Goal: Task Accomplishment & Management: Use online tool/utility

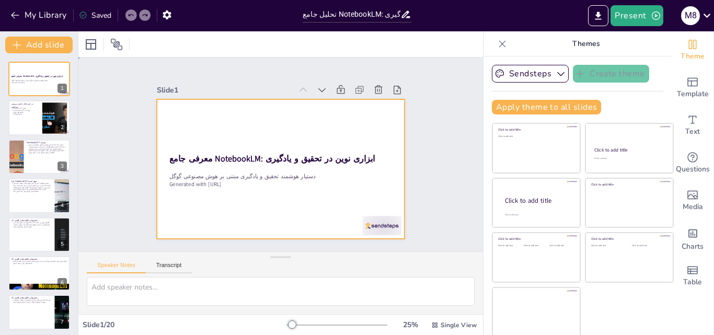
click at [316, 134] on div at bounding box center [281, 168] width 248 height 139
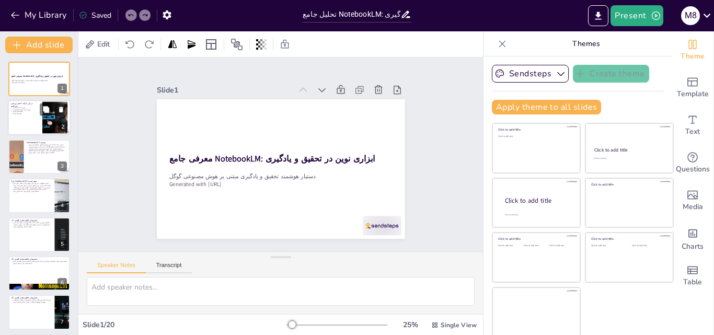
click at [38, 114] on p "نحوه شروع کار" at bounding box center [25, 114] width 28 height 2
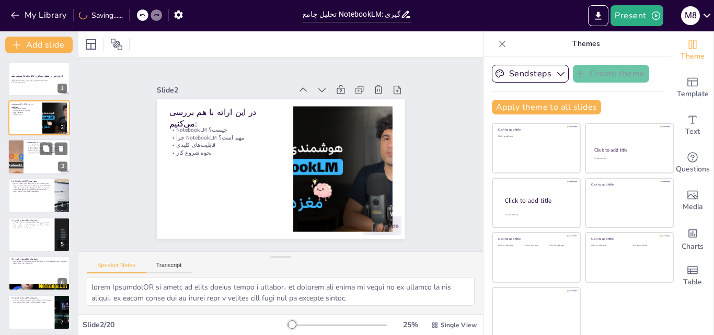
click at [42, 158] on div at bounding box center [39, 157] width 63 height 36
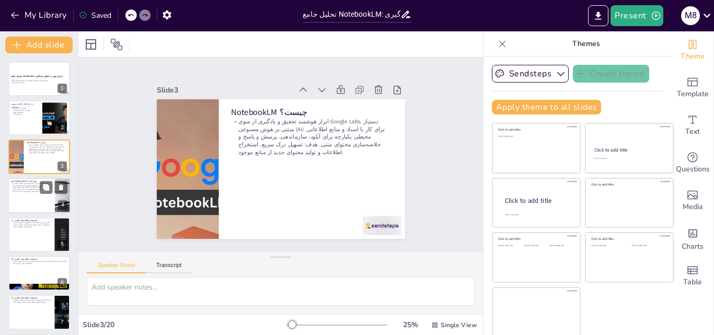
click at [37, 193] on div at bounding box center [39, 196] width 63 height 36
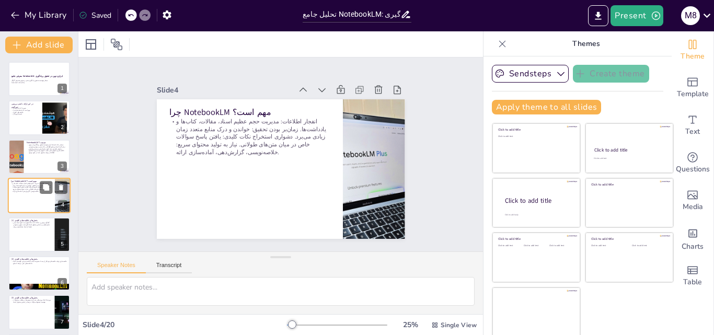
scroll to position [2, 0]
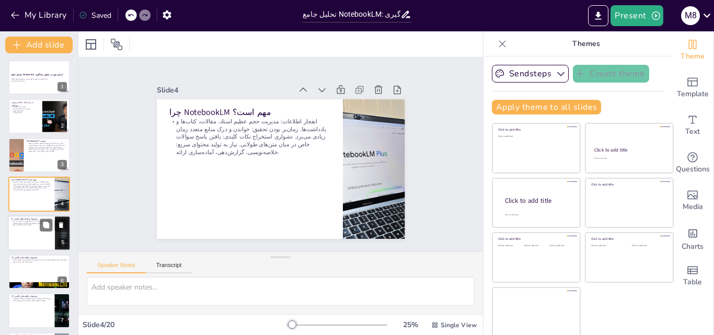
click at [40, 241] on div at bounding box center [39, 233] width 63 height 36
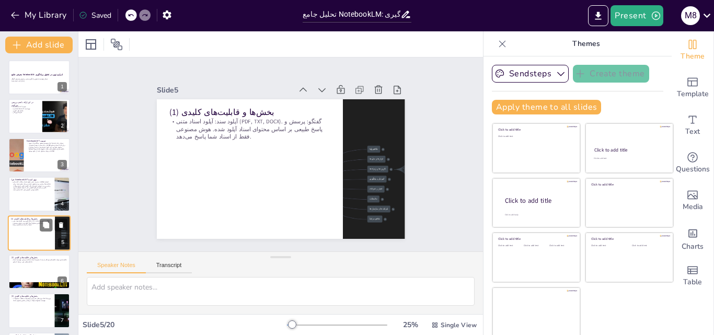
scroll to position [40, 0]
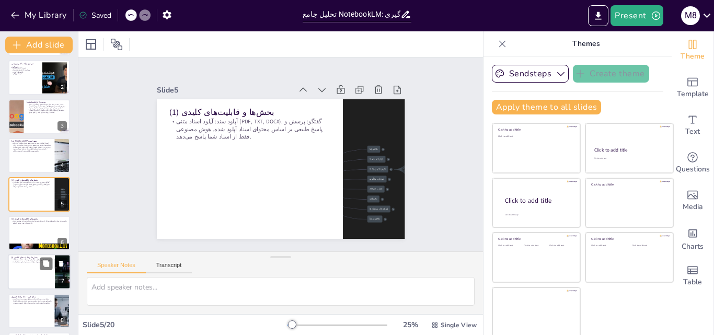
click at [38, 273] on div at bounding box center [39, 272] width 63 height 36
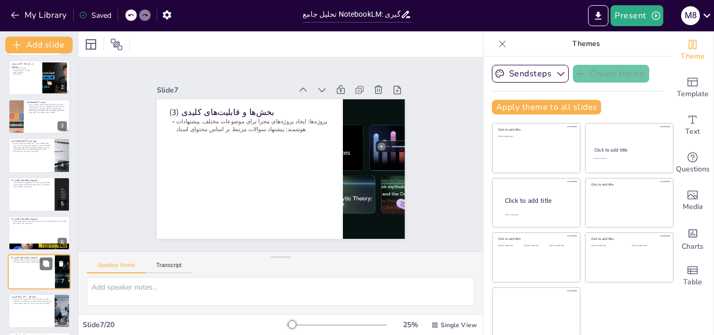
scroll to position [118, 0]
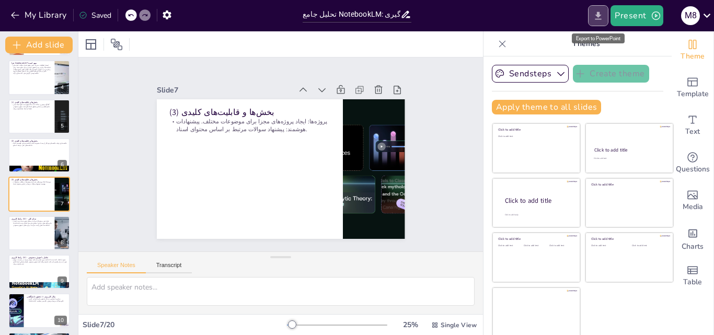
click at [599, 15] on icon "Export to PowerPoint" at bounding box center [598, 15] width 6 height 8
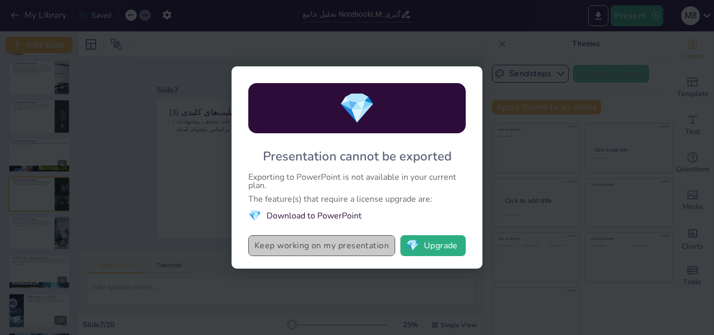
click at [296, 247] on button "Keep working on my presentation" at bounding box center [321, 245] width 147 height 21
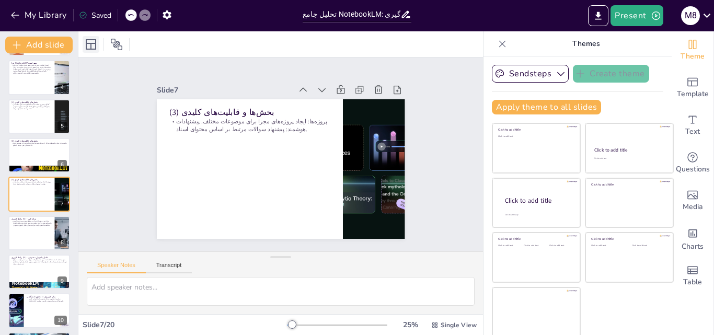
click at [91, 48] on icon at bounding box center [91, 44] width 10 height 10
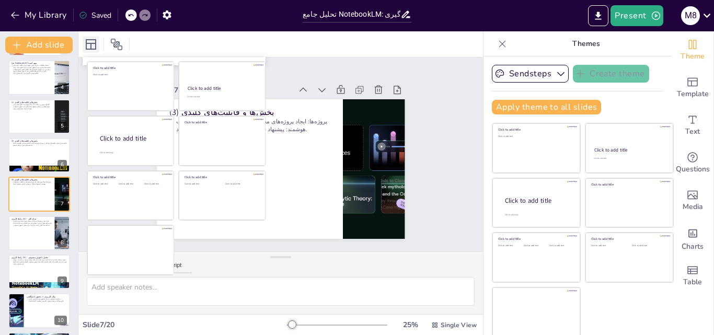
click at [92, 42] on icon at bounding box center [91, 44] width 13 height 13
click at [418, 92] on div "Slide 1 معرفی جامع NotebookLM: ابزاری نوین در تحقیق و یادگیری دستیار هوشمند تحق…" at bounding box center [280, 154] width 307 height 169
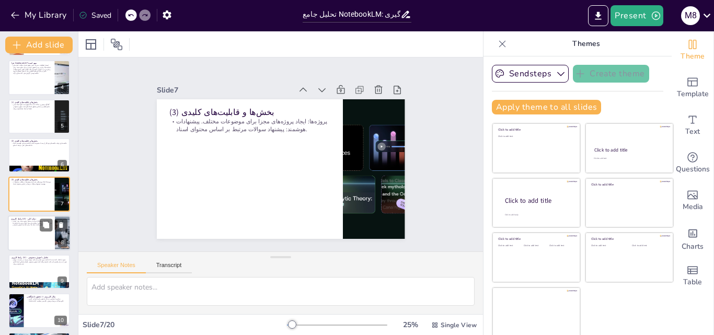
click at [28, 223] on p "طرح تمیز و مینیمال: تمرکز بر محتوا. ستون سمت چپ: لیست Notebookها و منابع. بخش م…" at bounding box center [31, 223] width 41 height 6
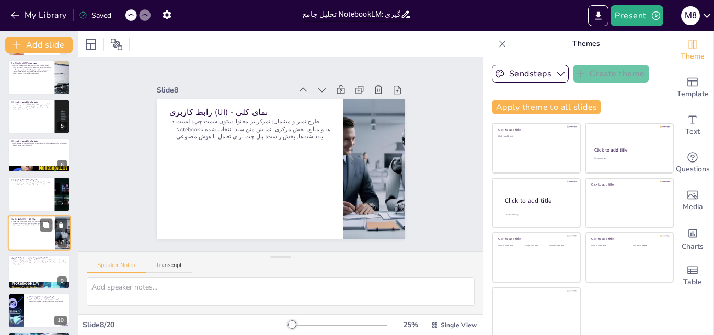
scroll to position [157, 0]
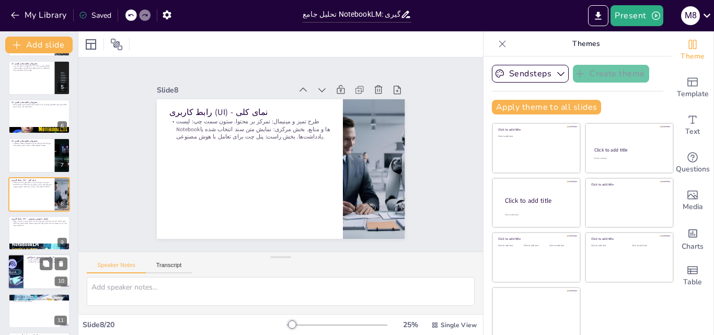
click at [33, 261] on p "سناریو: دانشجویی در حال تحقیق برای پایان‌نامه. کاربرد NotebookLM: آپلود مقالات …" at bounding box center [47, 261] width 41 height 4
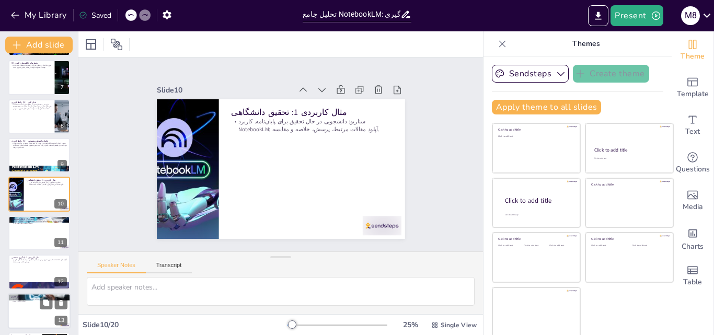
click at [36, 299] on p "صرفه‌جویی در زمان، درک عمیق‌تر، تمرکز بر محتوای شما، سازماندهی آسان، رابط کاربر…" at bounding box center [39, 300] width 56 height 4
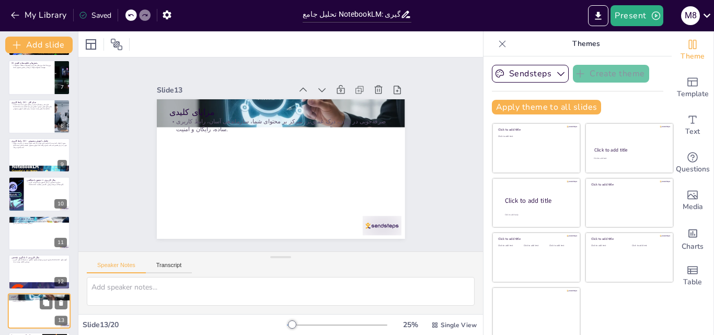
scroll to position [351, 0]
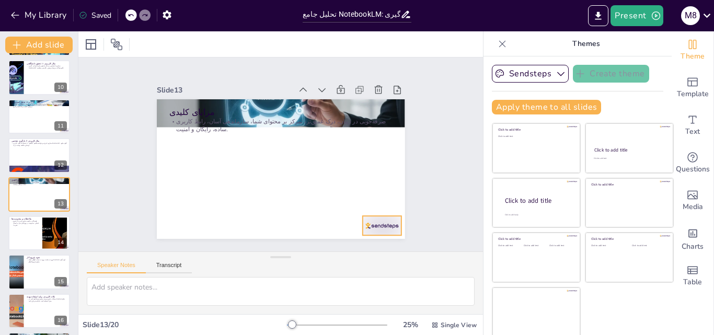
click at [365, 218] on div at bounding box center [381, 225] width 39 height 19
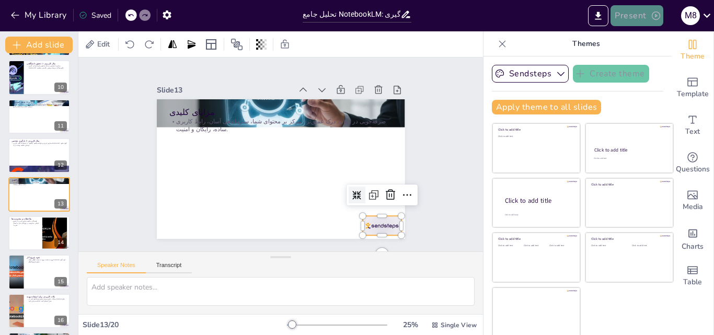
click at [655, 16] on icon "button" at bounding box center [655, 15] width 8 height 8
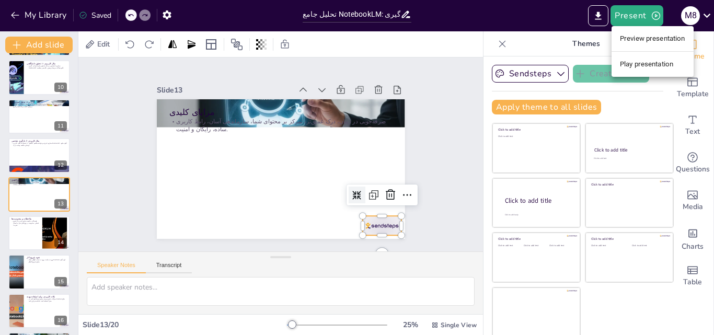
click at [641, 36] on li "Preview presentation" at bounding box center [652, 38] width 82 height 17
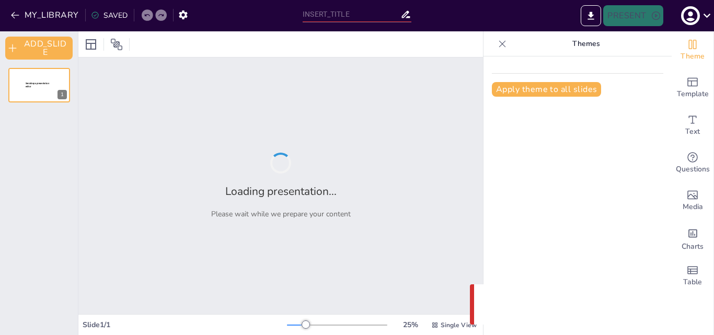
type input "تحلیل جامع NotebookLM: ابزاری نوین در تحقیق و یادگیری"
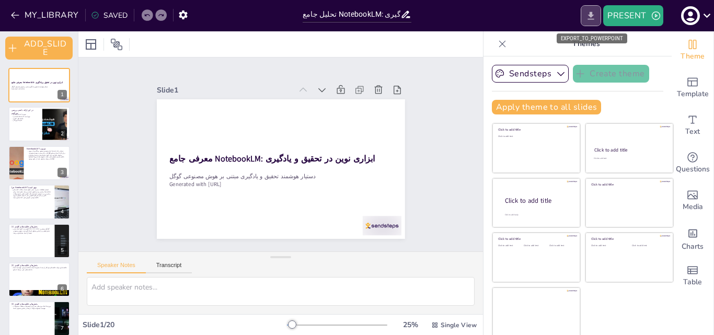
click at [591, 18] on icon "EXPORT_TO_POWERPOINT" at bounding box center [590, 15] width 11 height 11
click at [592, 18] on icon "EXPORT_TO_POWERPOINT" at bounding box center [590, 15] width 11 height 11
click at [708, 11] on icon at bounding box center [706, 15] width 14 height 14
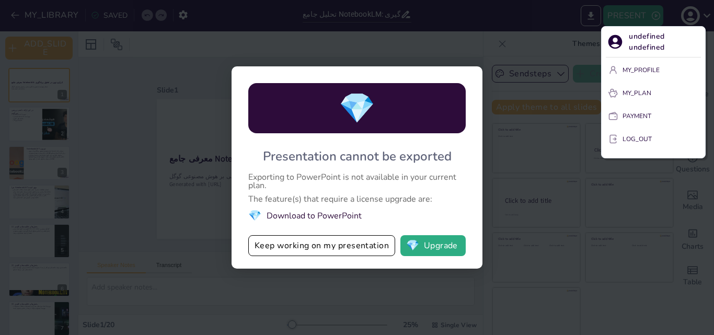
click at [655, 16] on div at bounding box center [357, 167] width 714 height 335
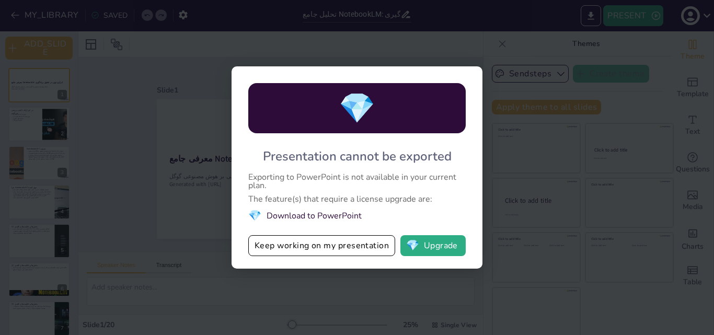
click at [253, 213] on span "💎" at bounding box center [254, 215] width 13 height 14
click at [313, 220] on li "💎 Download to PowerPoint" at bounding box center [356, 215] width 217 height 14
click at [429, 247] on button "💎 Upgrade" at bounding box center [432, 245] width 65 height 21
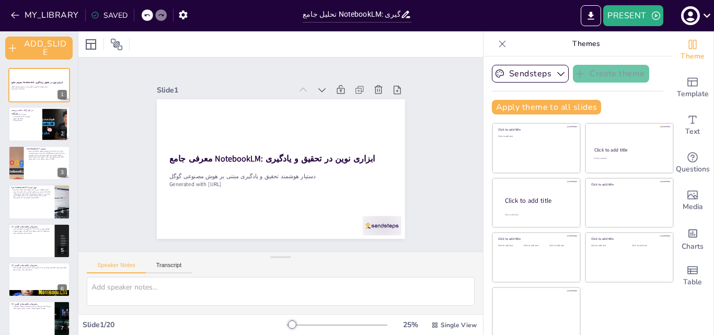
click at [97, 15] on icon at bounding box center [95, 15] width 8 height 8
click at [575, 44] on p "Themes" at bounding box center [585, 43] width 150 height 25
click at [688, 47] on icon "Change the overall theme" at bounding box center [692, 44] width 8 height 9
click at [591, 17] on icon "EXPORT_TO_POWERPOINT" at bounding box center [591, 15] width 6 height 8
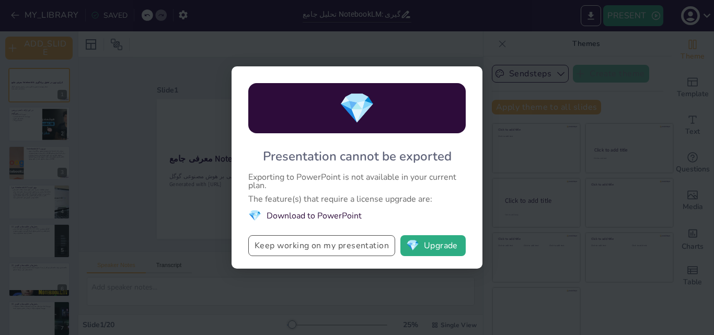
click at [328, 251] on button "Keep working on my presentation" at bounding box center [321, 245] width 147 height 21
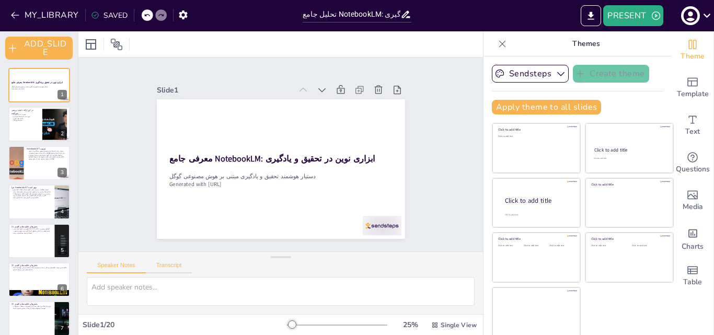
click at [167, 267] on button "Transcript" at bounding box center [169, 267] width 46 height 11
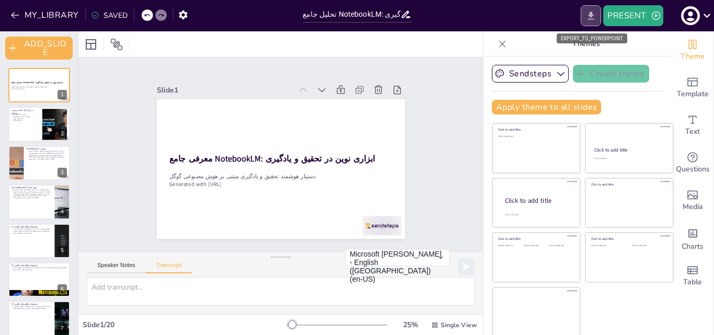
click at [587, 18] on icon "EXPORT_TO_POWERPOINT" at bounding box center [590, 15] width 11 height 11
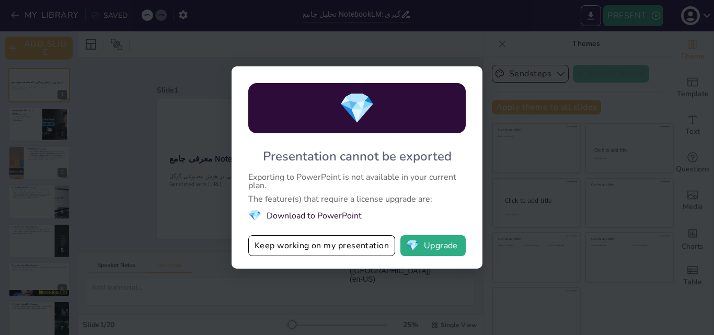
click at [258, 215] on span "💎" at bounding box center [254, 215] width 13 height 14
click at [348, 46] on div "💎 Presentation cannot be exported Exporting to PowerPoint is not available in y…" at bounding box center [357, 167] width 714 height 335
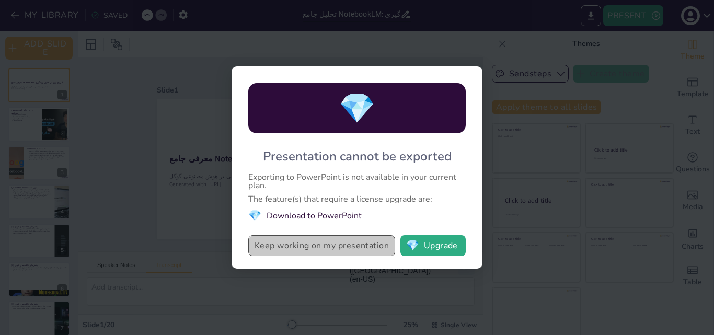
click at [291, 240] on button "Keep working on my presentation" at bounding box center [321, 245] width 147 height 21
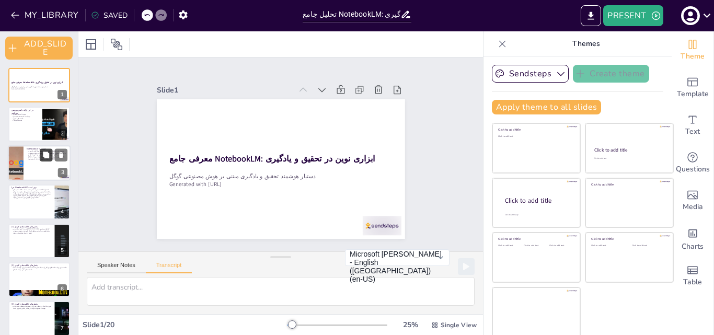
drag, startPoint x: 40, startPoint y: 63, endPoint x: 40, endPoint y: 159, distance: 96.1
click at [40, 159] on div "معرفی جامع NotebookLM: ابزاری نوین در تحقیق و یادگیری دستیار هوشمند تحقیق و یاد…" at bounding box center [39, 197] width 78 height 275
click at [19, 120] on p "نحوه شروع کار" at bounding box center [25, 120] width 28 height 2
type textarea "در این ارائه، ما به بررسی چندین موضوع کلیدی خواهیم پرداخت. ابتدا، مفهوم Noteboo…"
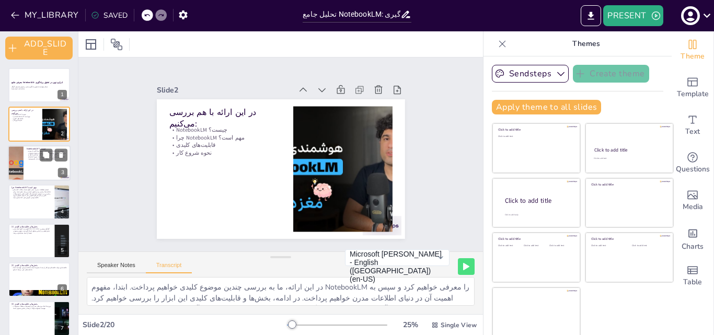
click at [22, 159] on div at bounding box center [15, 163] width 71 height 36
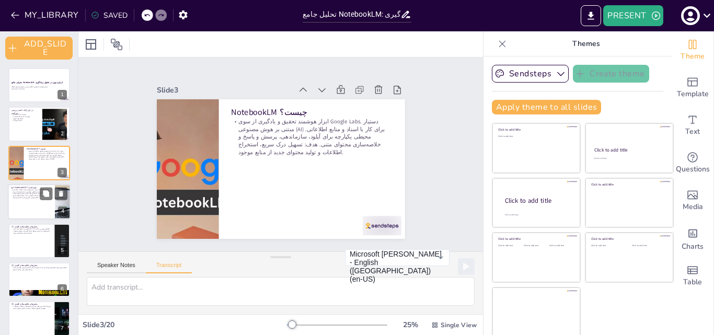
click at [26, 198] on div at bounding box center [39, 202] width 63 height 36
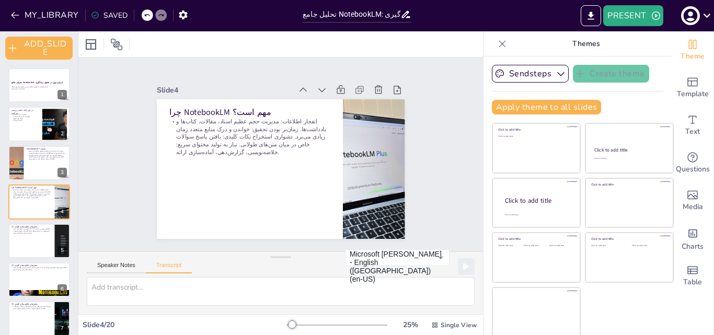
scroll to position [2, 0]
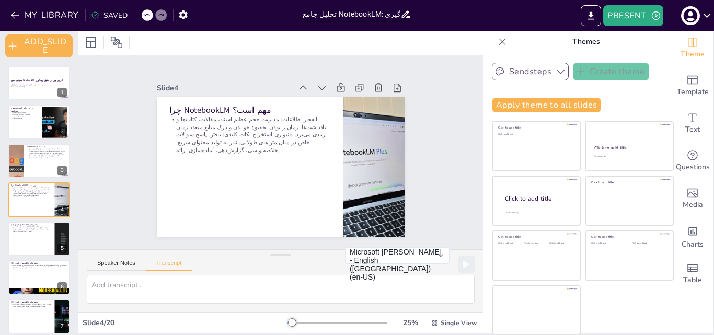
click at [557, 72] on icon "button" at bounding box center [560, 72] width 7 height 4
click at [516, 107] on span "Sendsteps" at bounding box center [538, 107] width 47 height 10
click at [318, 160] on div at bounding box center [192, 186] width 251 height 225
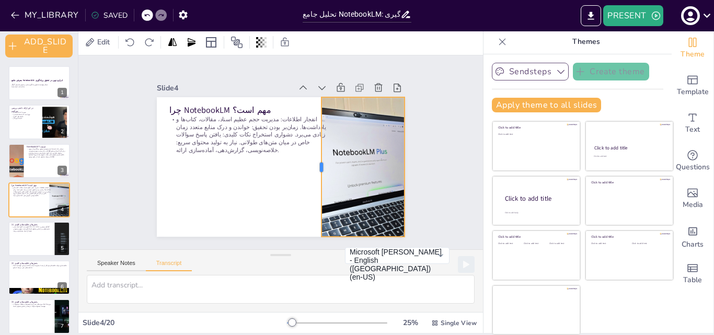
drag, startPoint x: 329, startPoint y: 162, endPoint x: 307, endPoint y: 162, distance: 21.4
click at [307, 179] on div at bounding box center [269, 190] width 139 height 23
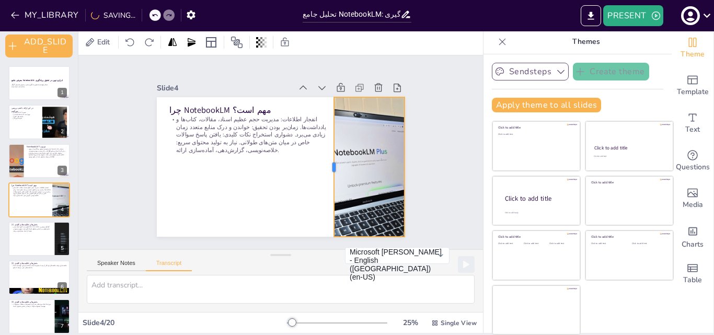
drag, startPoint x: 307, startPoint y: 162, endPoint x: 320, endPoint y: 161, distance: 13.1
click at [320, 161] on div at bounding box center [322, 181] width 51 height 135
click at [316, 111] on div at bounding box center [294, 107] width 139 height 8
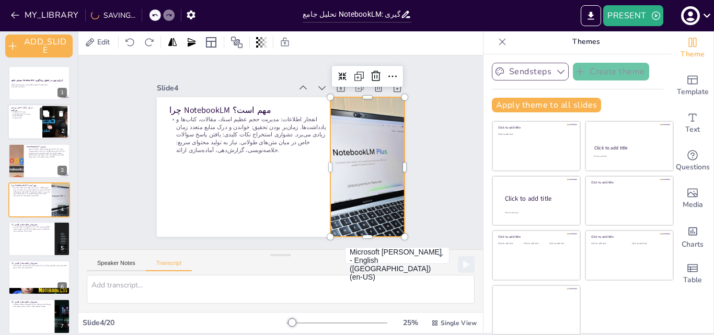
click at [41, 118] on button at bounding box center [46, 114] width 13 height 13
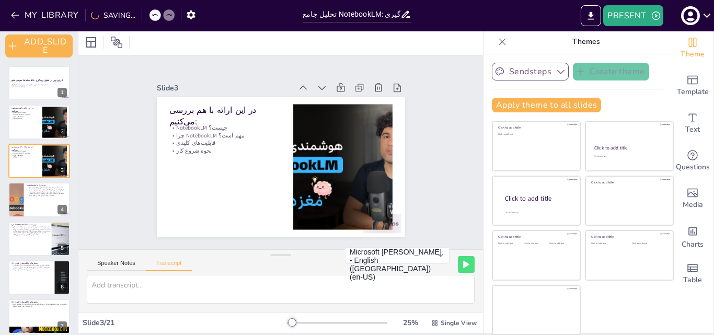
type textarea "در این ارائه، ما به بررسی چندین موضوع کلیدی خواهیم پرداخت. ابتدا، مفهوم Noteboo…"
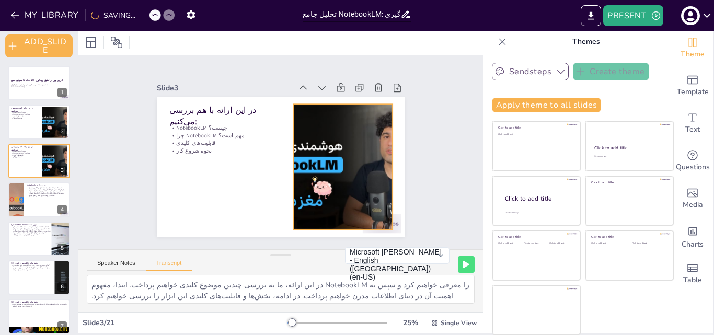
click at [345, 156] on div at bounding box center [241, 202] width 205 height 255
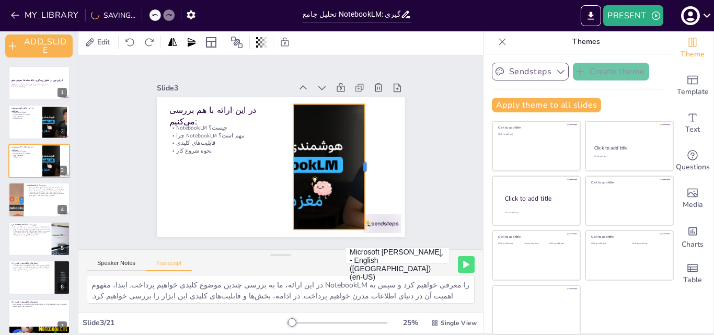
drag, startPoint x: 380, startPoint y: 161, endPoint x: 353, endPoint y: 155, distance: 28.3
click at [353, 155] on div at bounding box center [359, 193] width 46 height 122
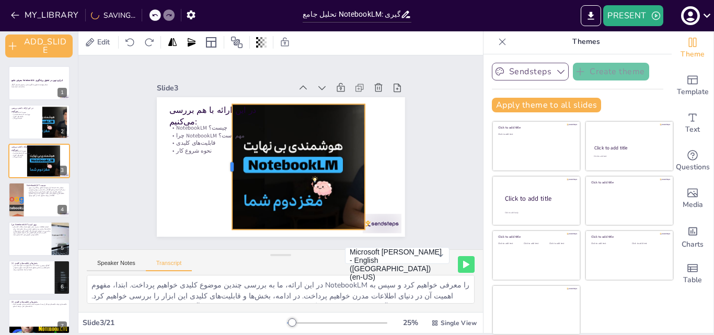
drag, startPoint x: 279, startPoint y: 162, endPoint x: 218, endPoint y: 156, distance: 61.4
click at [218, 121] on div at bounding box center [255, 103] width 124 height 34
drag, startPoint x: 333, startPoint y: 101, endPoint x: 340, endPoint y: 101, distance: 6.8
click at [336, 110] on div "در این ارائه با هم بررسی می‌کنیم: NotebookLM چیست؟ چرا NotebookLM مهم است؟ قابل…" at bounding box center [243, 193] width 184 height 166
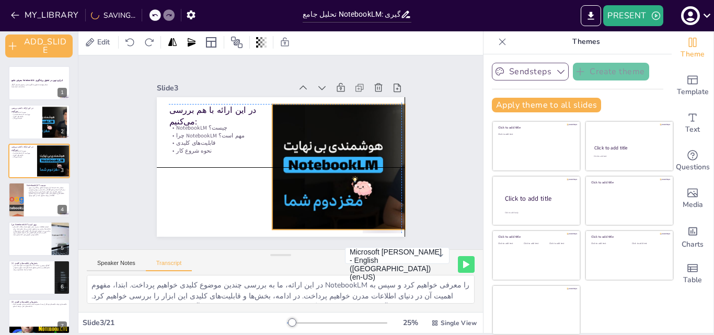
drag, startPoint x: 340, startPoint y: 106, endPoint x: 371, endPoint y: 101, distance: 31.8
click at [320, 101] on div at bounding box center [195, 209] width 250 height 243
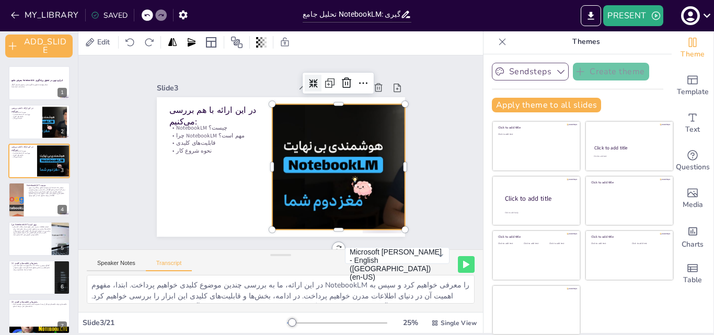
click at [328, 91] on icon at bounding box center [333, 96] width 11 height 11
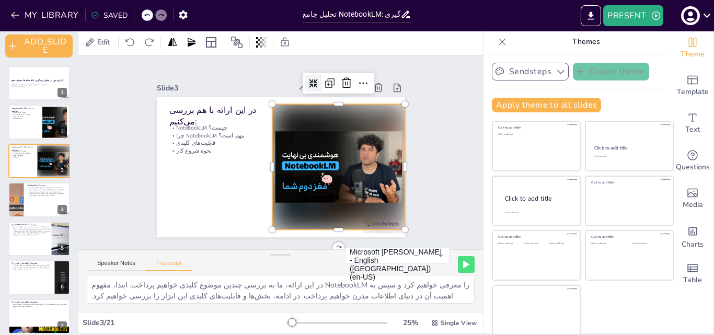
click at [350, 156] on icon at bounding box center [355, 161] width 11 height 11
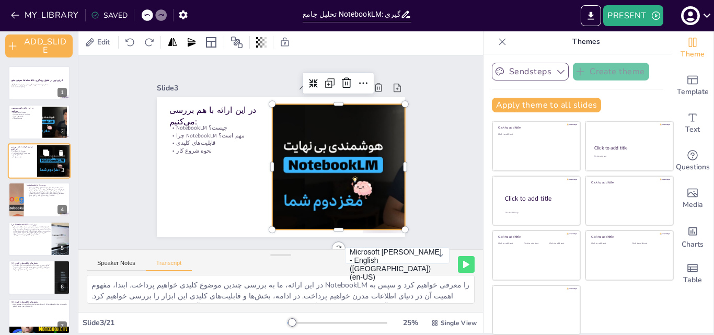
click at [46, 154] on icon at bounding box center [46, 152] width 6 height 6
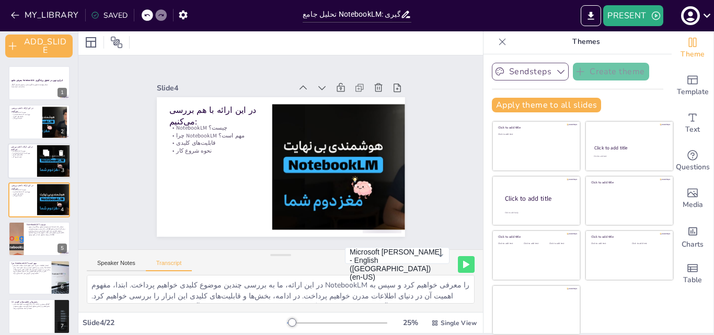
scroll to position [5, 0]
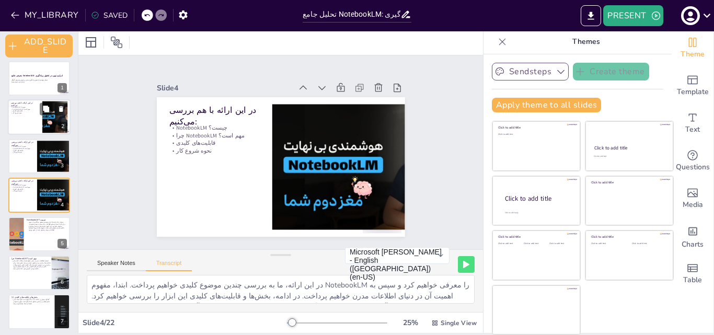
click at [50, 121] on div at bounding box center [55, 117] width 56 height 32
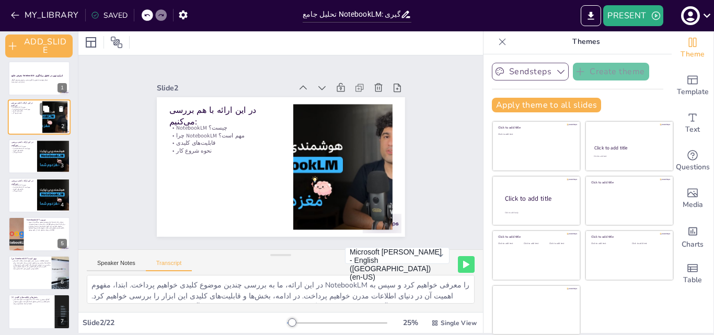
scroll to position [0, 0]
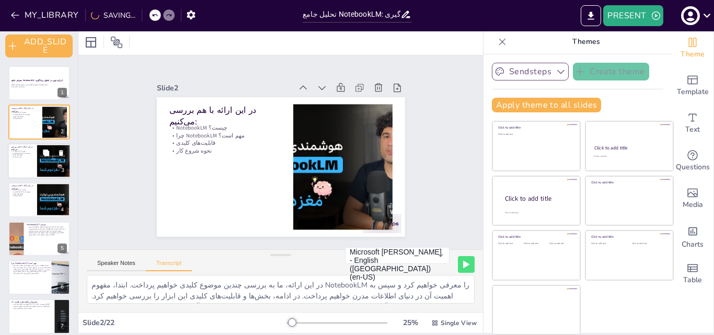
click at [53, 160] on div at bounding box center [65, 161] width 56 height 32
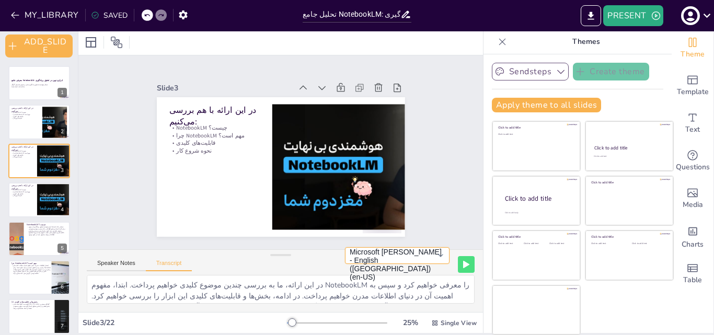
click at [427, 264] on button "Microsoft David - English (United States) (en-US)" at bounding box center [397, 255] width 104 height 17
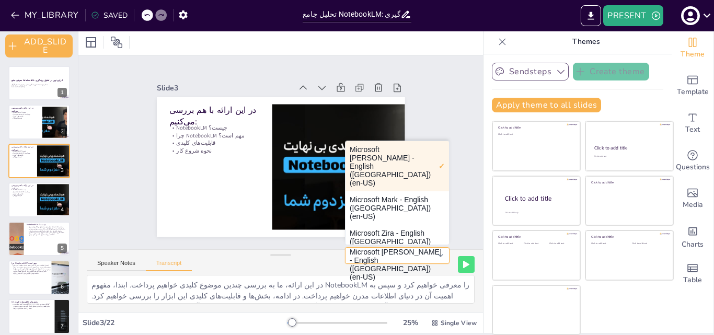
click at [427, 264] on button "Microsoft David - English (United States) (en-US)" at bounding box center [397, 255] width 104 height 17
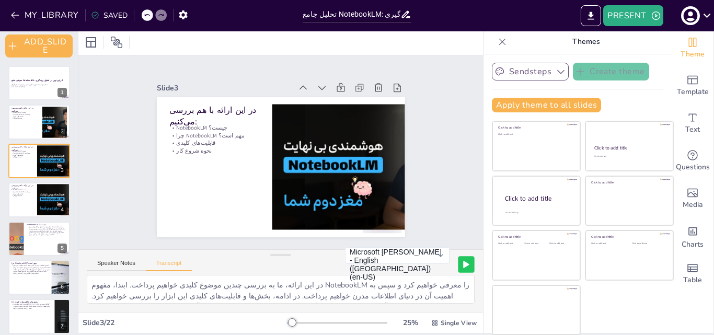
click at [463, 264] on icon at bounding box center [465, 264] width 5 height 6
click at [652, 15] on icon "button" at bounding box center [655, 15] width 10 height 10
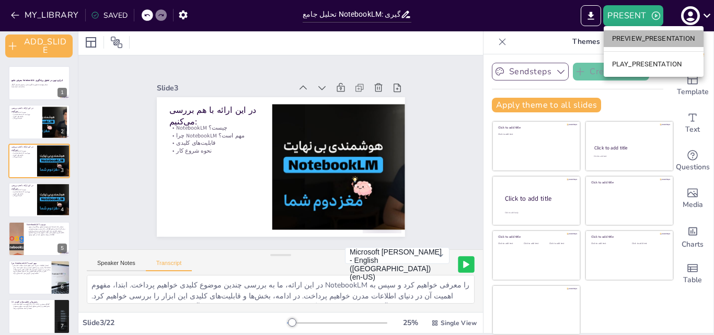
click at [639, 40] on li "PREVIEW_PRESENTATION" at bounding box center [653, 38] width 100 height 17
